Goal: Task Accomplishment & Management: Manage account settings

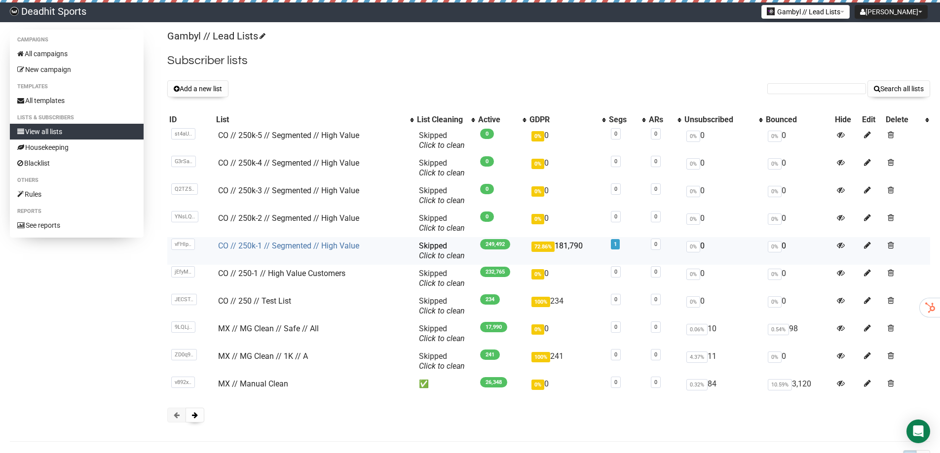
click at [284, 247] on link "CO // 250k-1 // Segmented // High Value" at bounding box center [288, 245] width 141 height 9
click at [259, 217] on link "CO // 250k-2 // Segmented // High Value" at bounding box center [288, 218] width 141 height 9
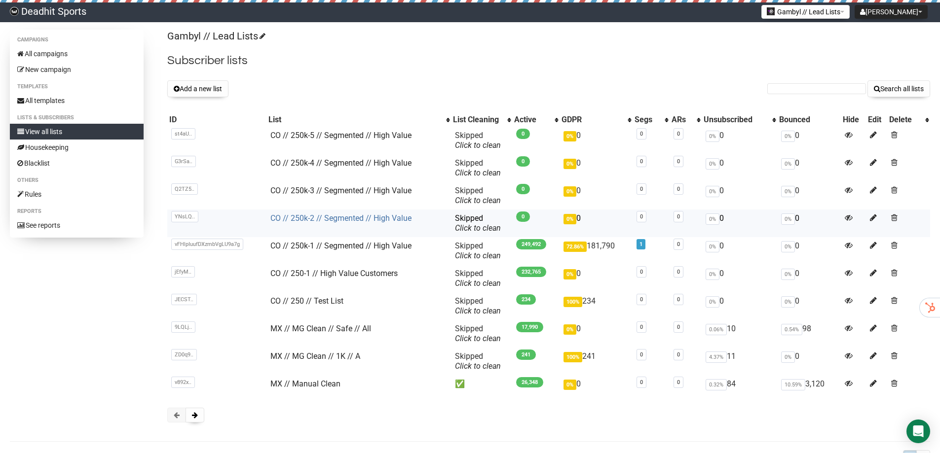
click at [331, 220] on link "CO // 250k-2 // Segmented // High Value" at bounding box center [340, 218] width 141 height 9
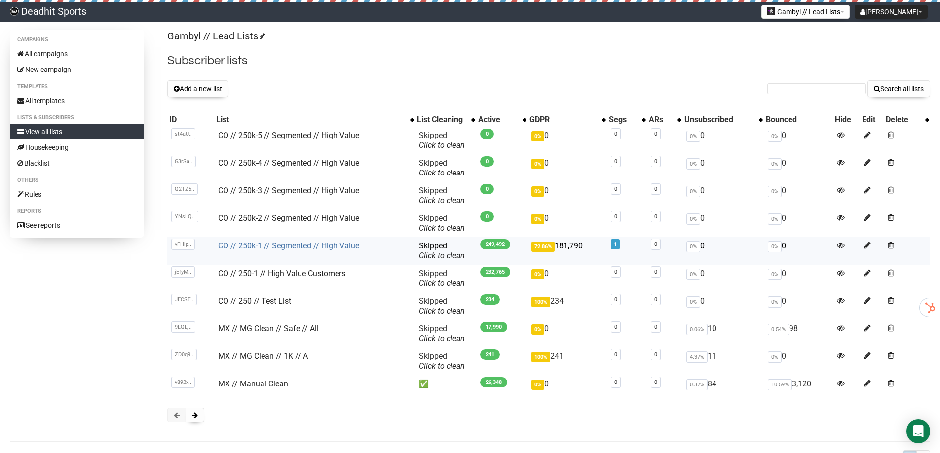
click at [319, 247] on link "CO // 250k-1 // Segmented // High Value" at bounding box center [288, 245] width 141 height 9
click at [266, 217] on link "CO // 250k-2 // Segmented // High Value" at bounding box center [288, 218] width 141 height 9
click at [307, 215] on link "CO // 250k-2 // Segmented // High Value" at bounding box center [288, 218] width 141 height 9
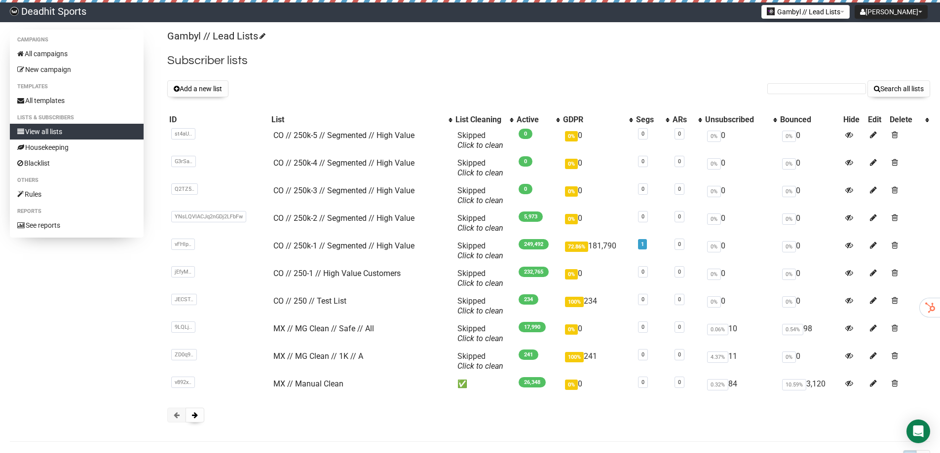
click at [624, 45] on div "Gambyl // Lead Lists Subscriber lists Add a new list Search all lists List name…" at bounding box center [548, 231] width 763 height 403
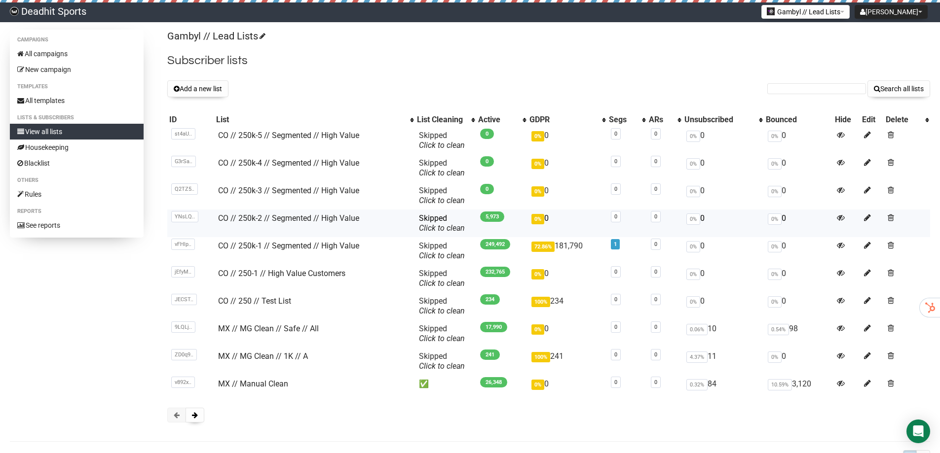
click at [493, 216] on span "5,973" at bounding box center [492, 217] width 24 height 10
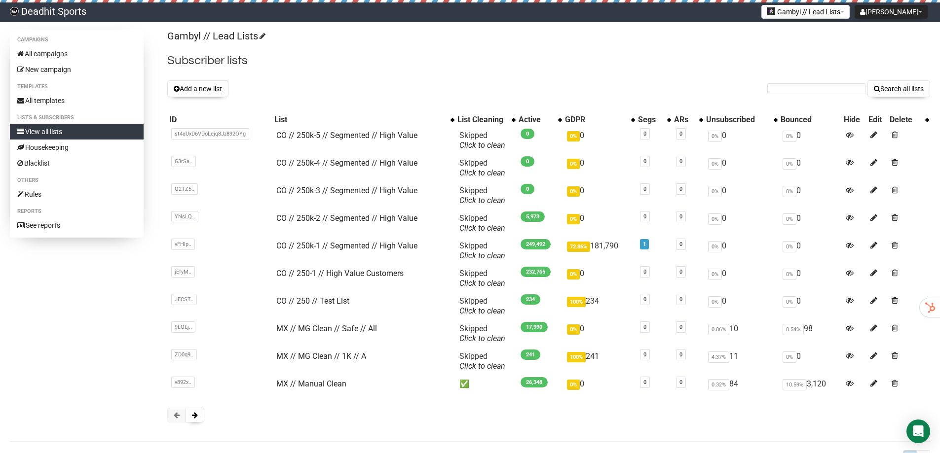
click at [414, 60] on h2 "Subscriber lists" at bounding box center [548, 61] width 763 height 18
click at [896, 273] on span at bounding box center [894, 273] width 6 height 8
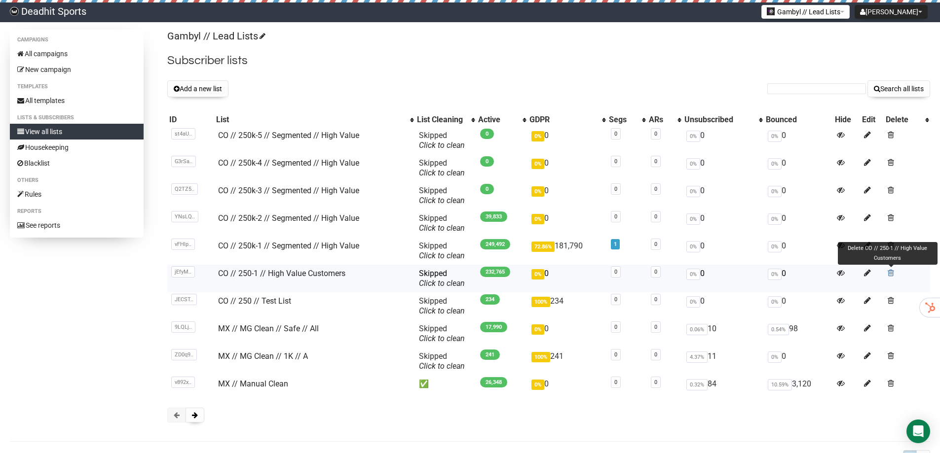
click at [889, 272] on span at bounding box center [890, 273] width 6 height 8
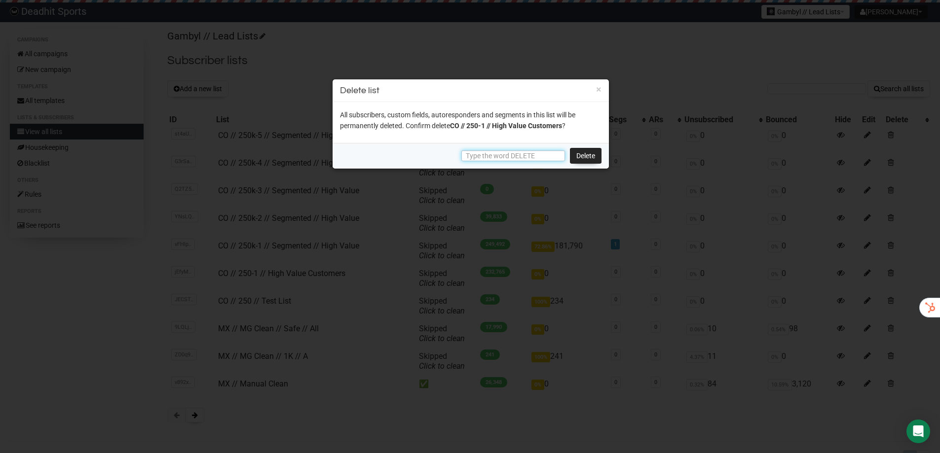
click at [500, 150] on input "text" at bounding box center [513, 155] width 104 height 11
type input "DELETE"
click at [598, 157] on link "Delete" at bounding box center [586, 156] width 32 height 16
click at [510, 154] on input "DELETE" at bounding box center [513, 155] width 104 height 11
click at [583, 158] on link "Delete" at bounding box center [586, 156] width 32 height 16
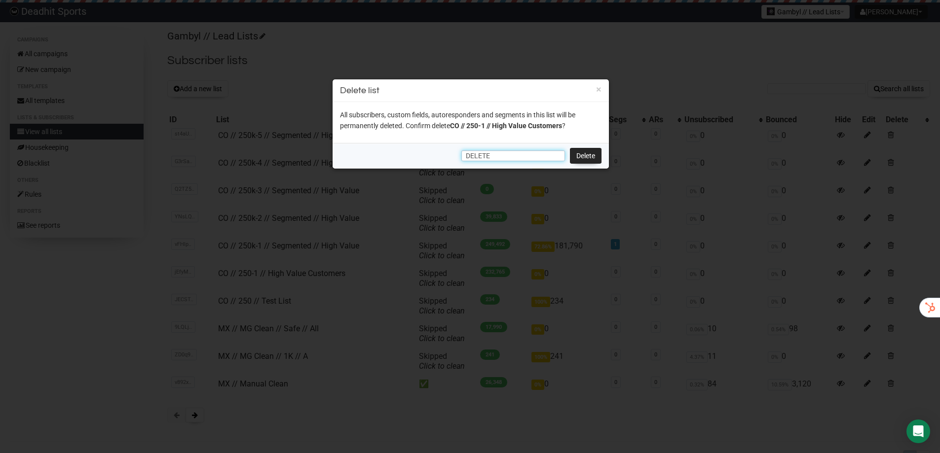
click at [482, 155] on input "DELETE" at bounding box center [513, 155] width 104 height 11
type input "DELETE"
click at [600, 88] on button "×" at bounding box center [598, 89] width 5 height 9
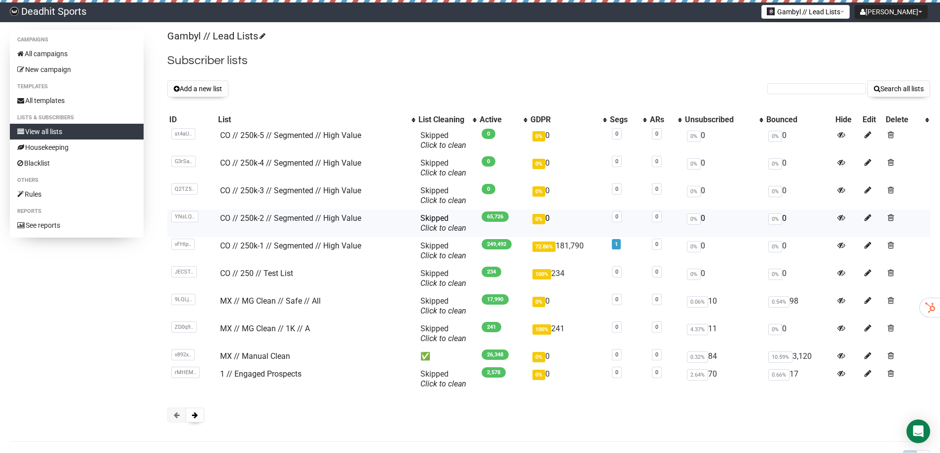
click at [498, 218] on span "65,726" at bounding box center [494, 217] width 27 height 10
click at [281, 194] on link "CO // 250k-3 // Segmented // High Value" at bounding box center [290, 190] width 141 height 9
click at [253, 163] on link "CO // 250k-4 // Segmented // High Value" at bounding box center [290, 162] width 141 height 9
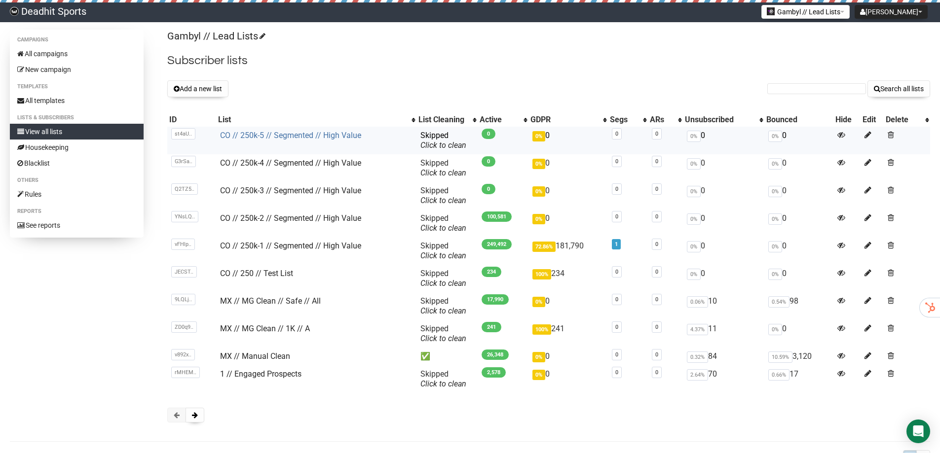
click at [259, 140] on link "CO // 250k-5 // Segmented // High Value" at bounding box center [290, 135] width 141 height 9
click at [274, 191] on link "CO // 250k-3 // Segmented // High Value" at bounding box center [290, 190] width 141 height 9
click at [443, 81] on div "Add a new list Search all lists" at bounding box center [548, 88] width 763 height 17
click at [897, 10] on button "[PERSON_NAME]" at bounding box center [890, 12] width 73 height 14
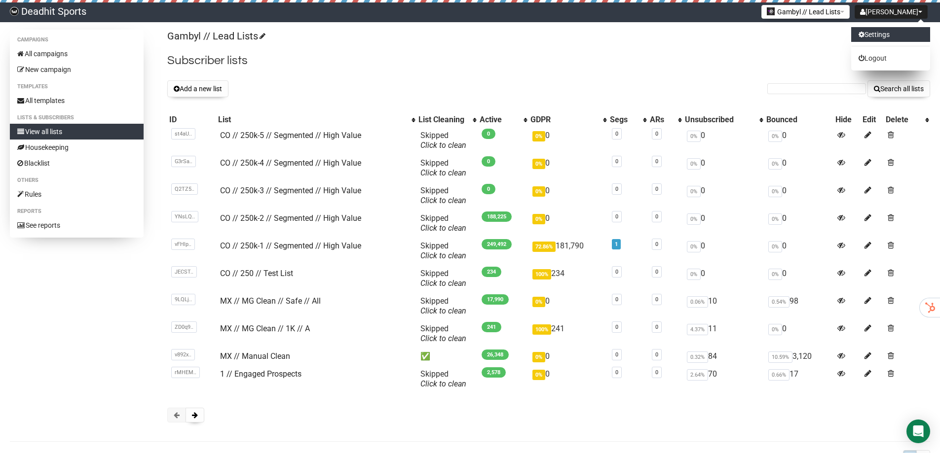
click at [884, 37] on link "Settings" at bounding box center [890, 34] width 79 height 15
click at [523, 49] on div "Gambyl // Lead Lists Subscriber lists Add a new list Search all lists List name…" at bounding box center [548, 231] width 763 height 403
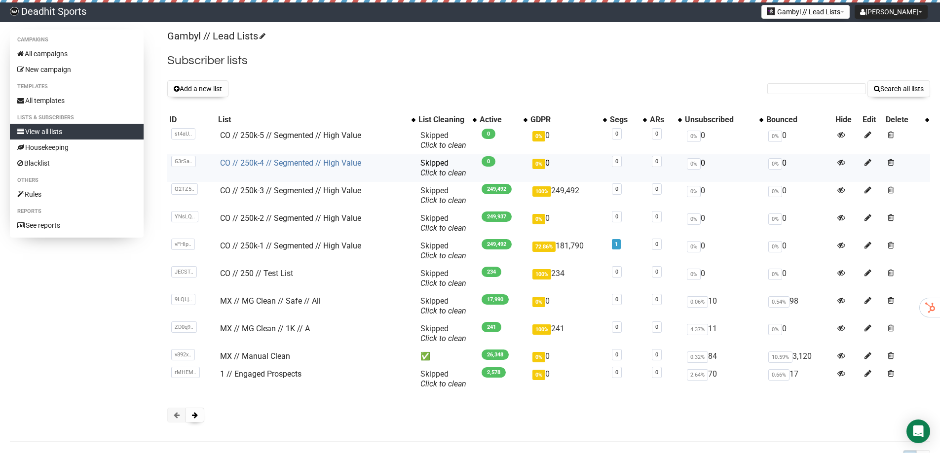
click at [271, 166] on link "CO // 250k-4 // Segmented // High Value" at bounding box center [290, 162] width 141 height 9
drag, startPoint x: 326, startPoint y: 49, endPoint x: 310, endPoint y: 44, distance: 16.4
click at [326, 49] on div "Gambyl // Lead Lists Subscriber lists Add a new list Search all lists List name…" at bounding box center [548, 231] width 763 height 403
click at [549, 68] on h2 "Subscriber lists" at bounding box center [548, 61] width 763 height 18
click at [463, 61] on h2 "Subscriber lists" at bounding box center [548, 61] width 763 height 18
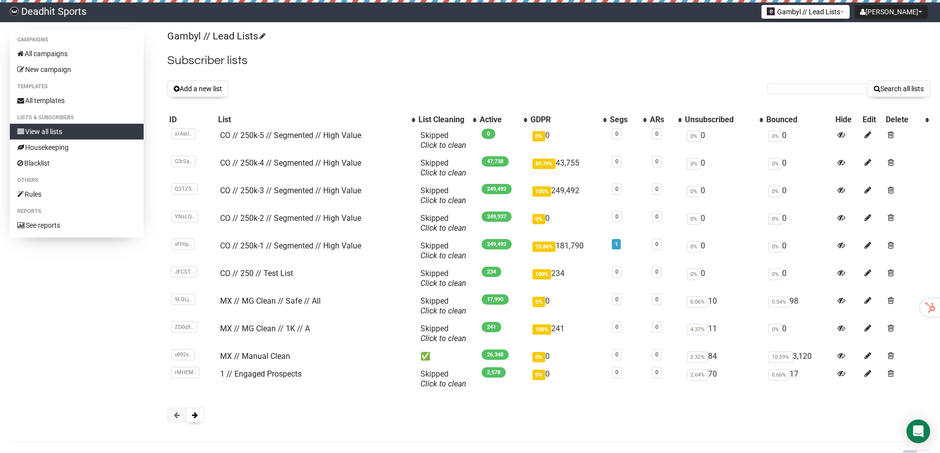
click at [380, 43] on div "Gambyl // Lead Lists Subscriber lists Add a new list Search all lists List name…" at bounding box center [548, 231] width 763 height 403
click at [622, 64] on h2 "Subscriber lists" at bounding box center [548, 61] width 763 height 18
